Goal: Navigation & Orientation: Find specific page/section

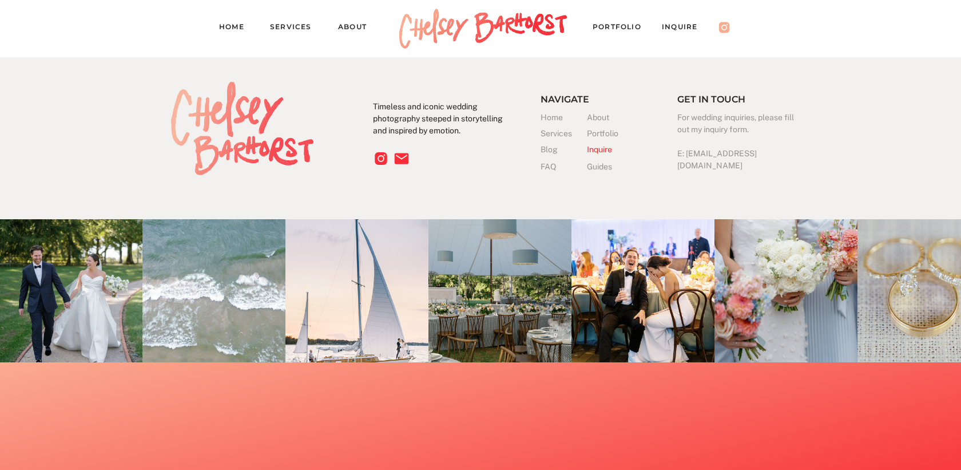
scroll to position [3646, 0]
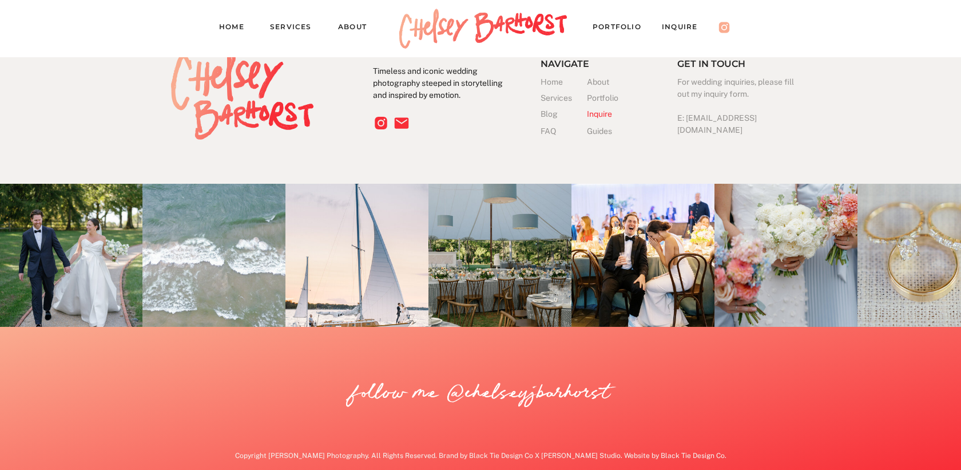
click at [619, 32] on nav "PORTFOLIO" at bounding box center [622, 29] width 59 height 16
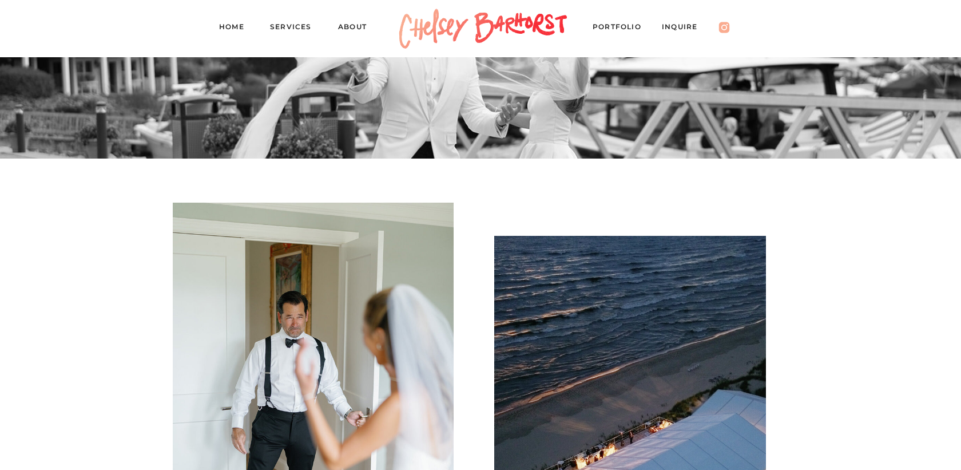
scroll to position [740, 0]
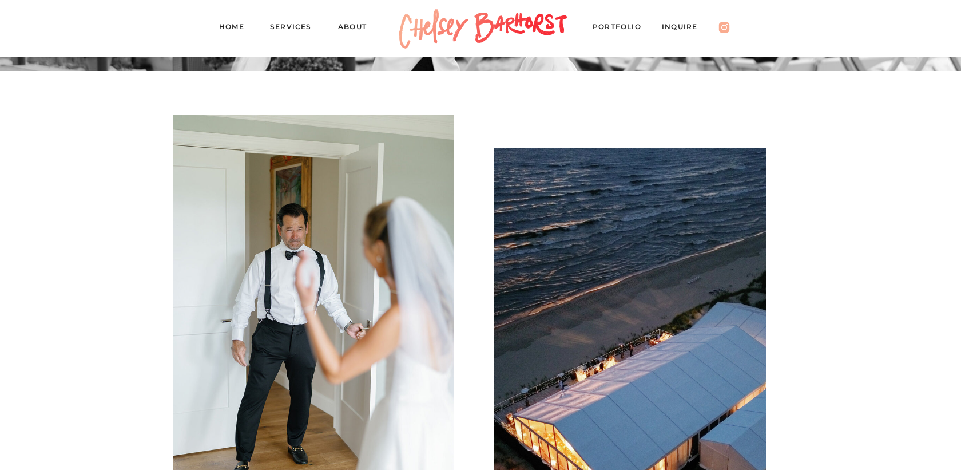
click at [690, 30] on nav "Inquire" at bounding box center [685, 29] width 47 height 16
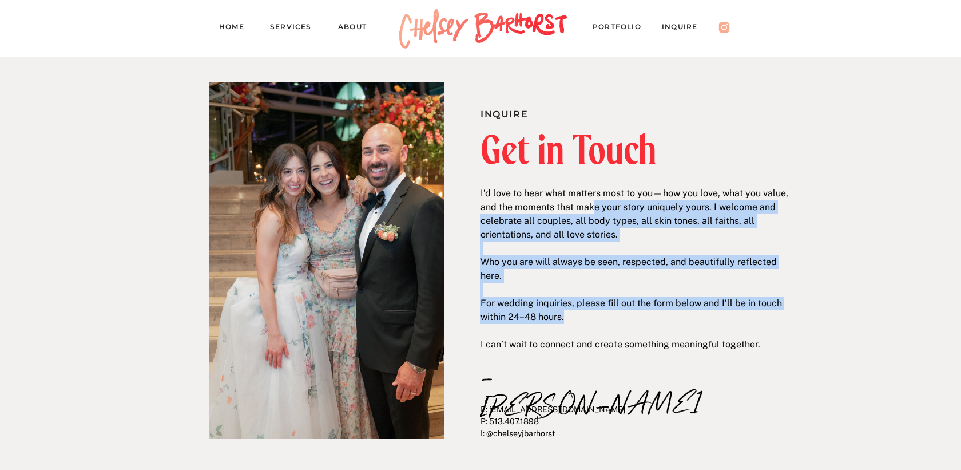
drag, startPoint x: 595, startPoint y: 201, endPoint x: 706, endPoint y: 329, distance: 169.1
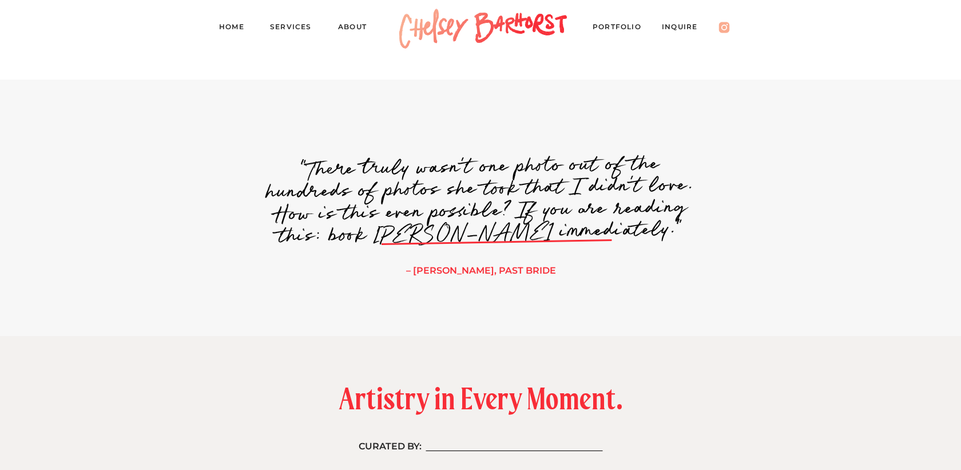
scroll to position [1075, 0]
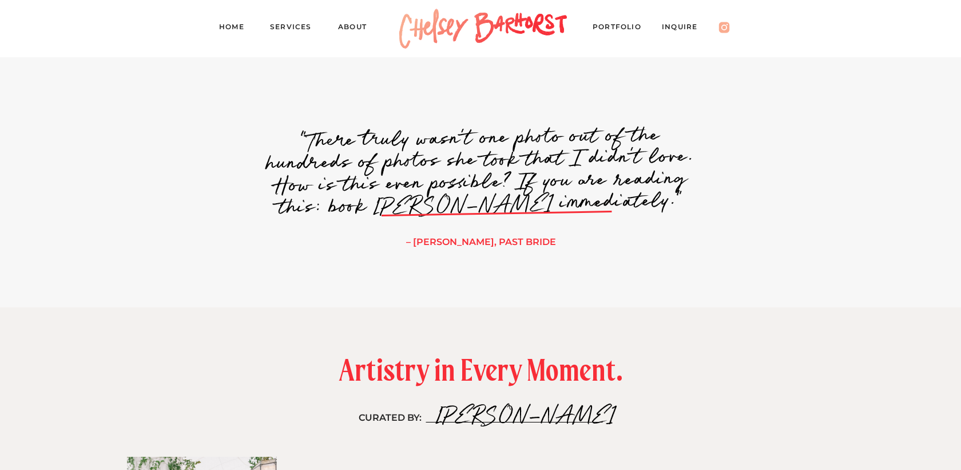
click at [240, 25] on nav "Home" at bounding box center [236, 29] width 34 height 16
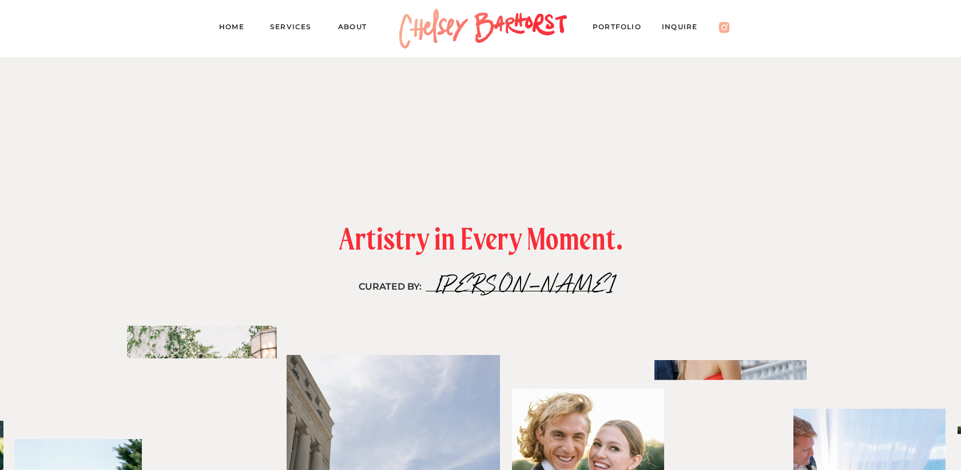
scroll to position [2540, 0]
